Goal: Information Seeking & Learning: Learn about a topic

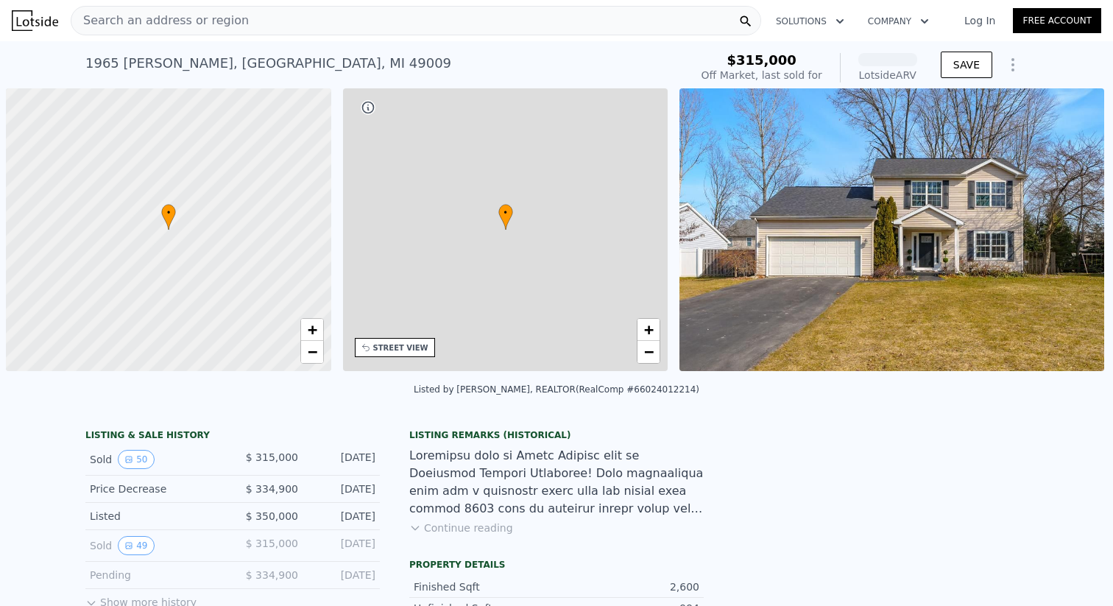
scroll to position [0, 6]
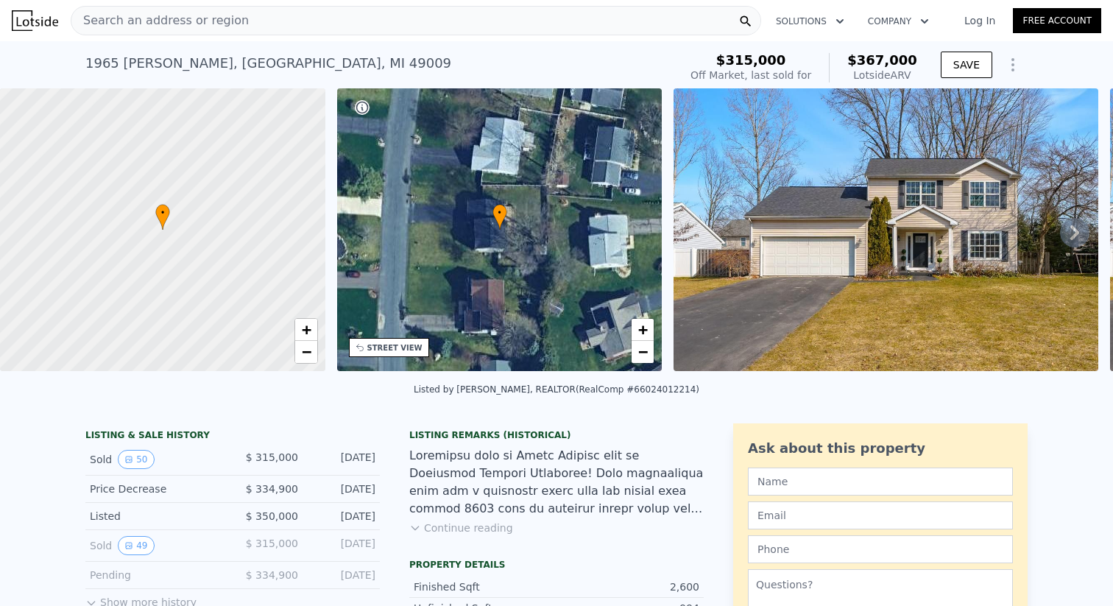
click at [345, 25] on div "Search an address or region" at bounding box center [416, 20] width 691 height 29
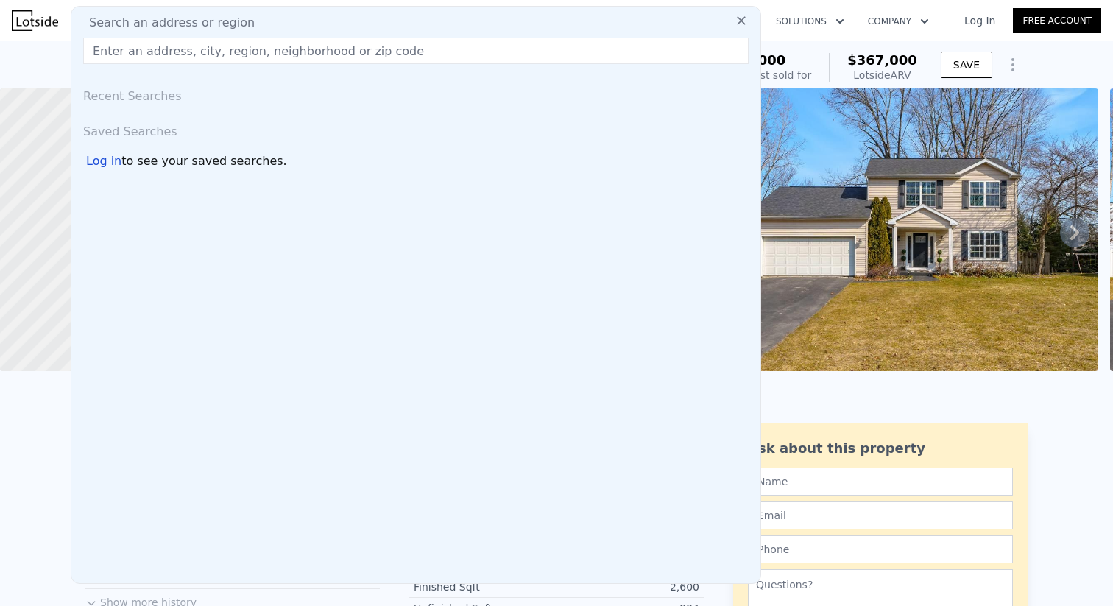
type input "[STREET_ADDRESS]"
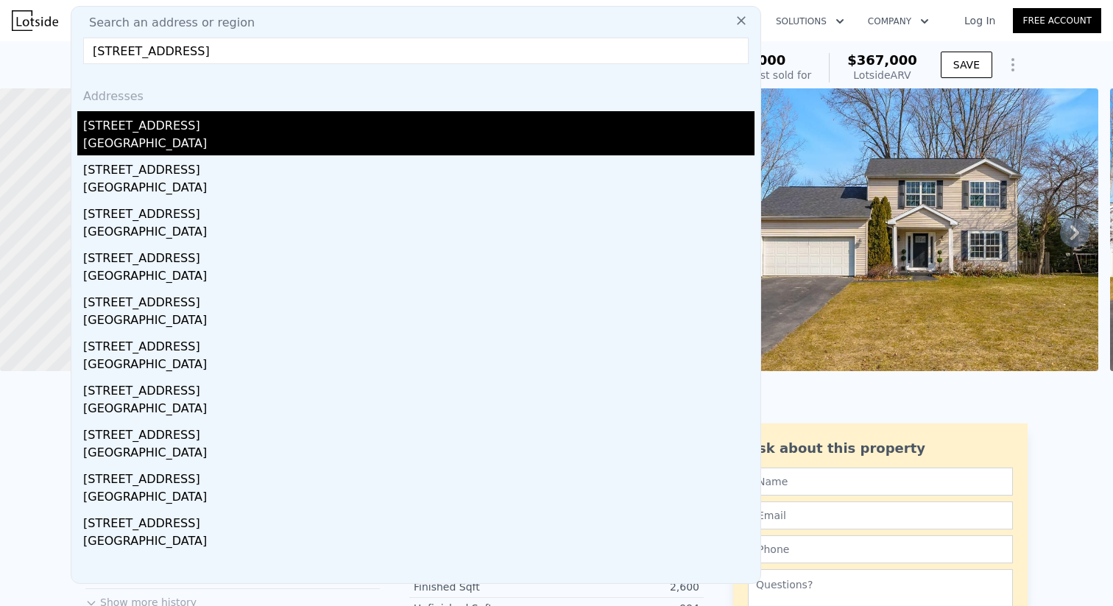
click at [225, 149] on div "[GEOGRAPHIC_DATA]" at bounding box center [419, 145] width 672 height 21
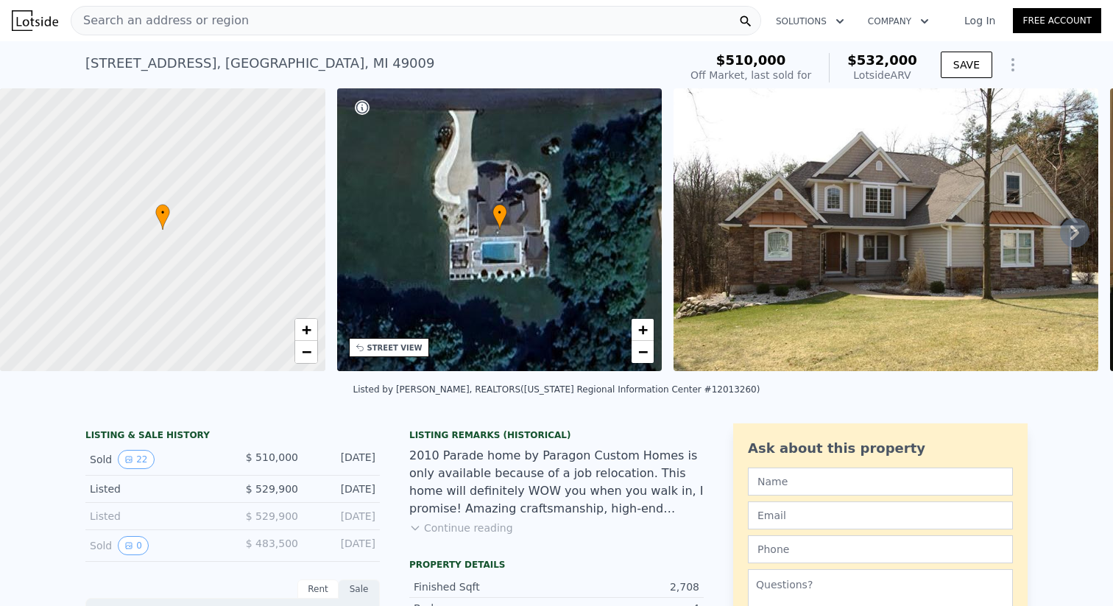
click at [946, 304] on img at bounding box center [886, 229] width 425 height 283
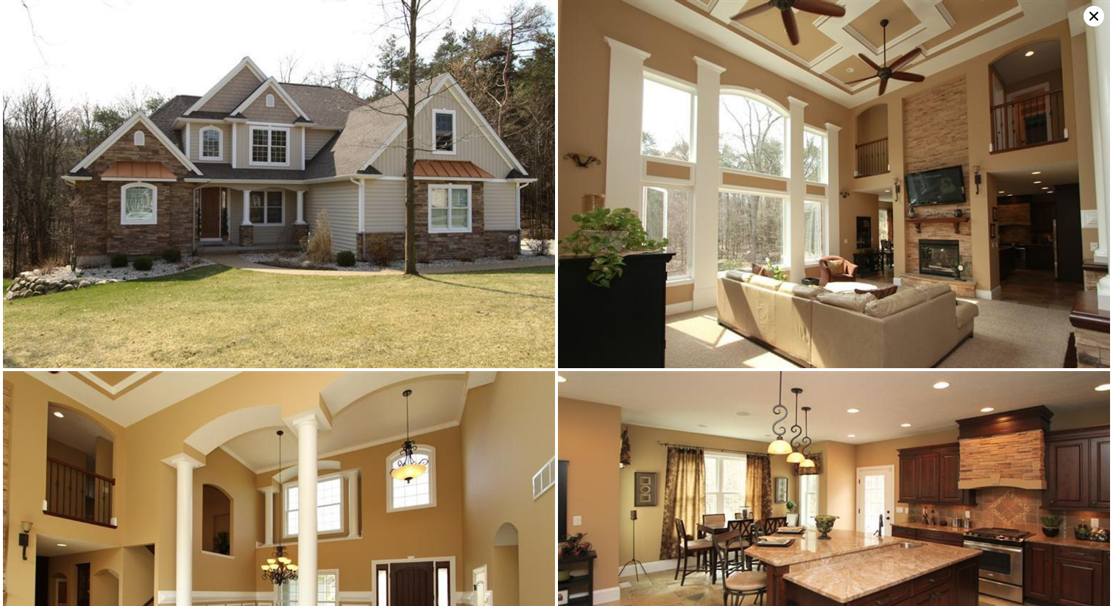
click at [1098, 19] on icon at bounding box center [1094, 16] width 9 height 9
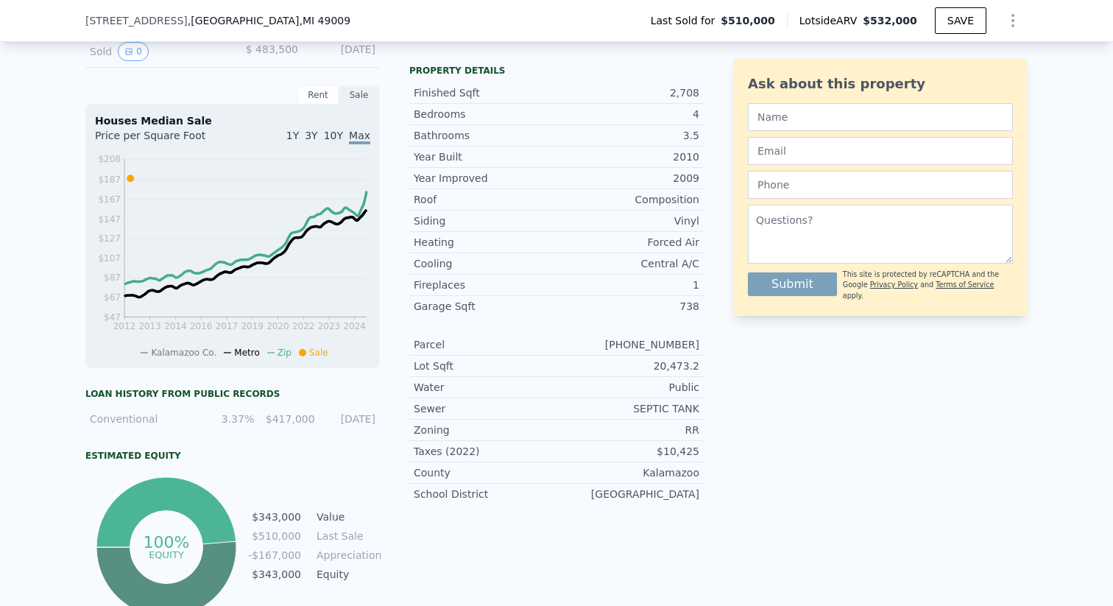
scroll to position [492, 0]
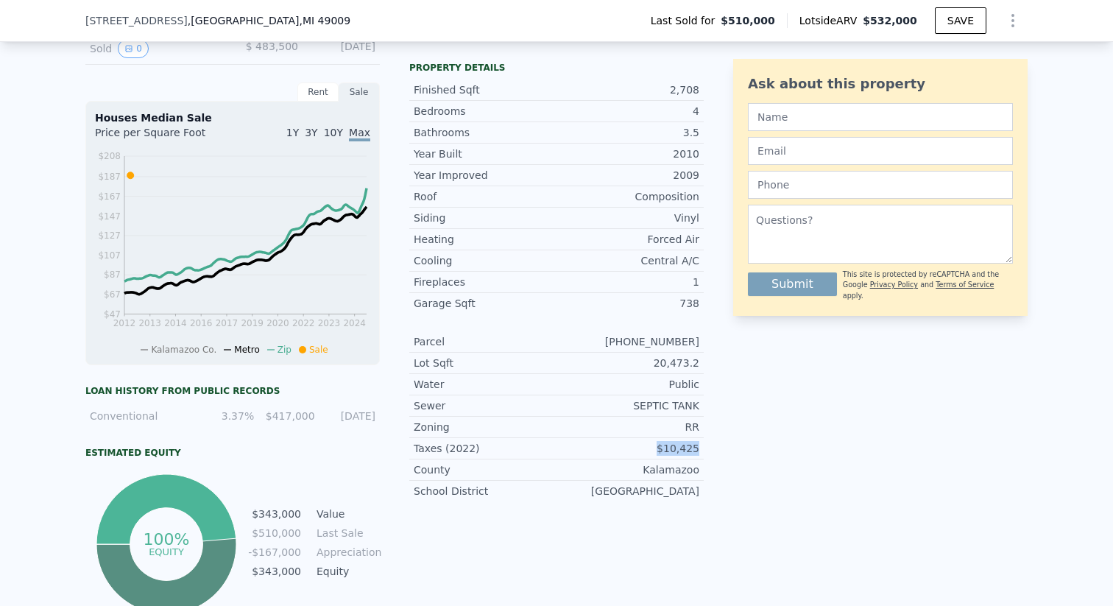
drag, startPoint x: 709, startPoint y: 445, endPoint x: 655, endPoint y: 444, distance: 53.8
click at [655, 445] on div "LISTING & SALE HISTORY Sold 22 $ 510,000 [DATE] Listed $ 529,900 [DATE] Listed …" at bounding box center [556, 271] width 943 height 691
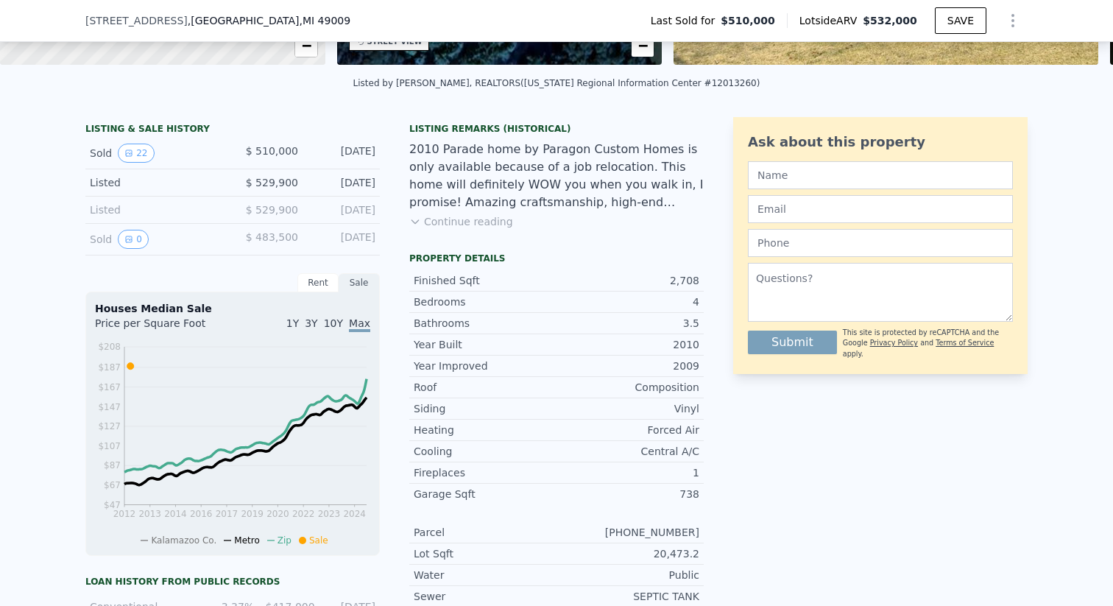
scroll to position [300, 0]
click at [482, 219] on button "Continue reading" at bounding box center [461, 222] width 104 height 15
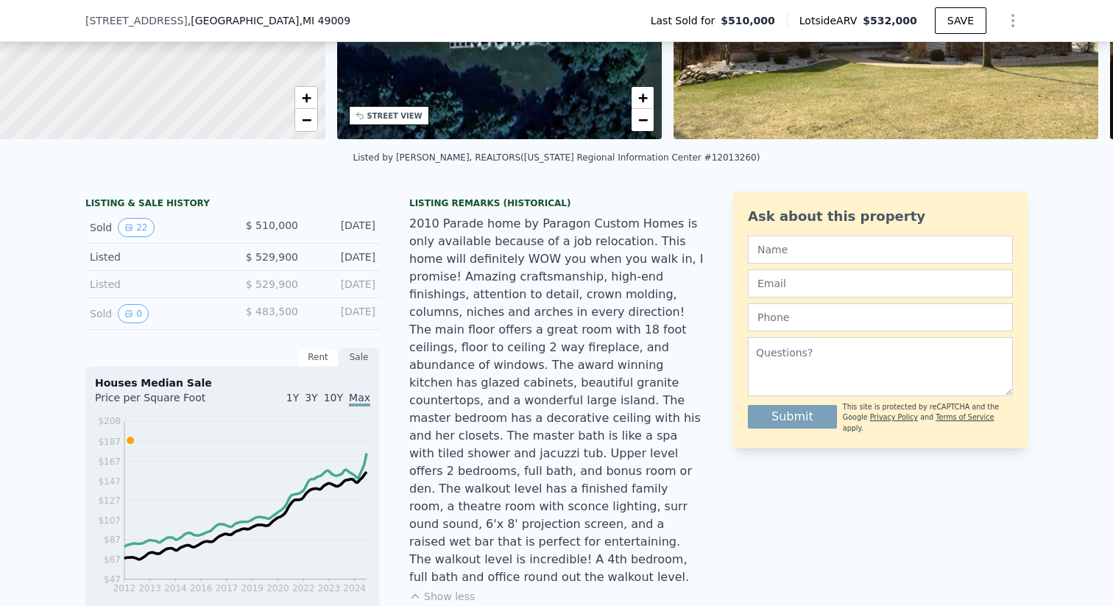
scroll to position [0, 0]
